Goal: Navigation & Orientation: Find specific page/section

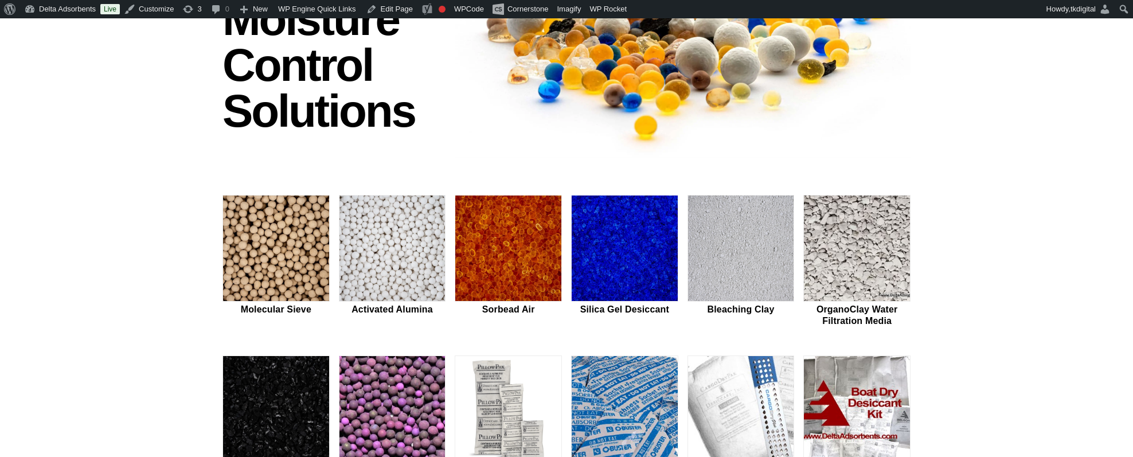
scroll to position [207, 0]
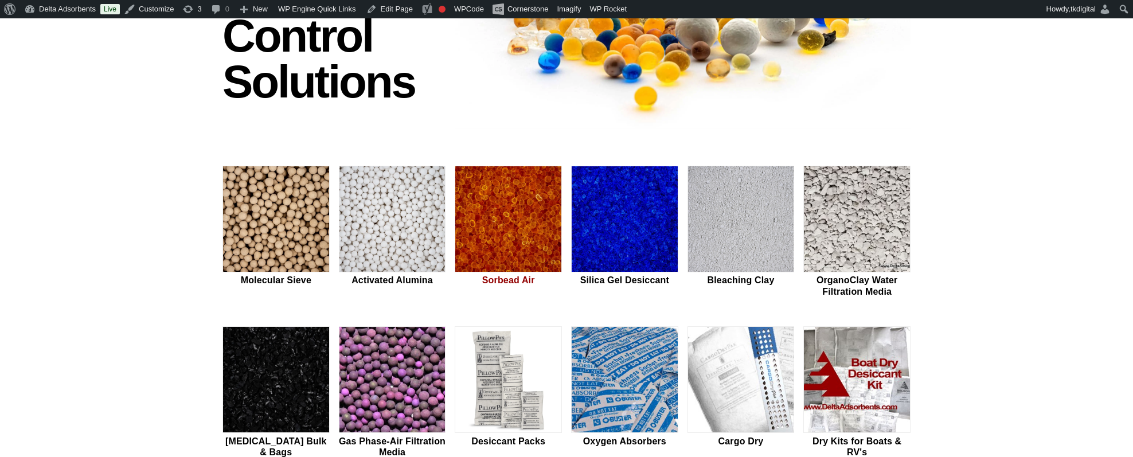
click at [512, 234] on img at bounding box center [508, 219] width 106 height 107
